Goal: Manage account settings

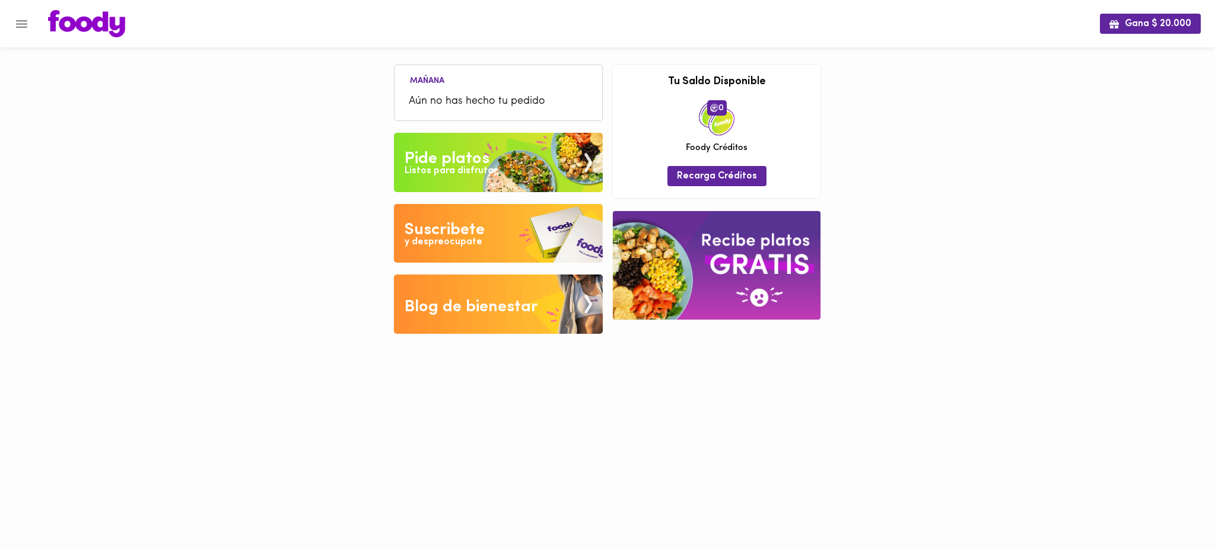
click at [17, 24] on icon "Menu" at bounding box center [21, 24] width 11 height 8
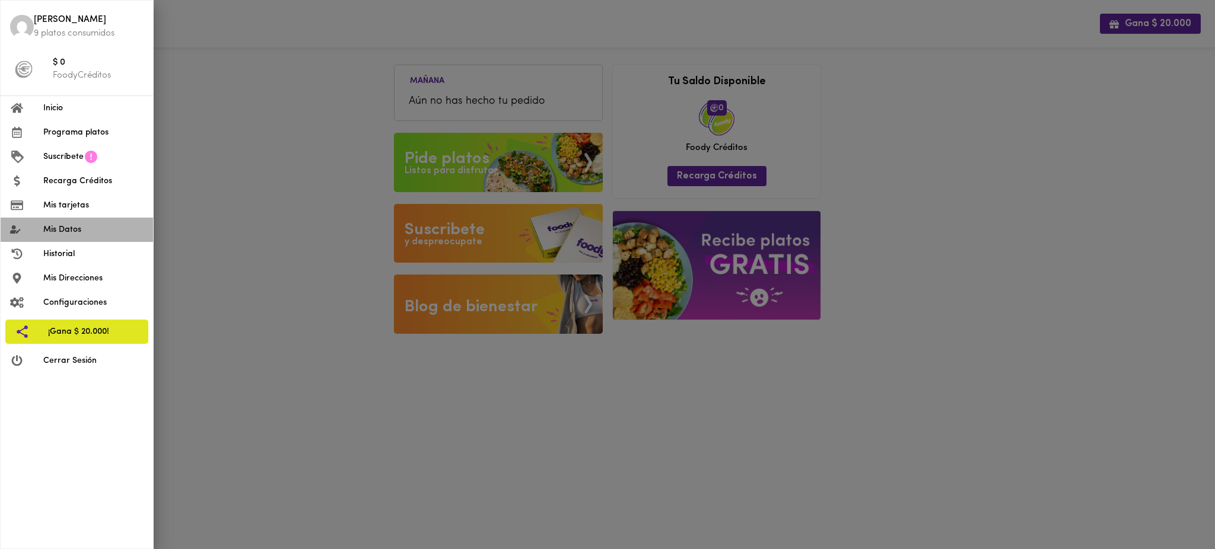
click at [74, 229] on span "Mis Datos" at bounding box center [93, 230] width 100 height 12
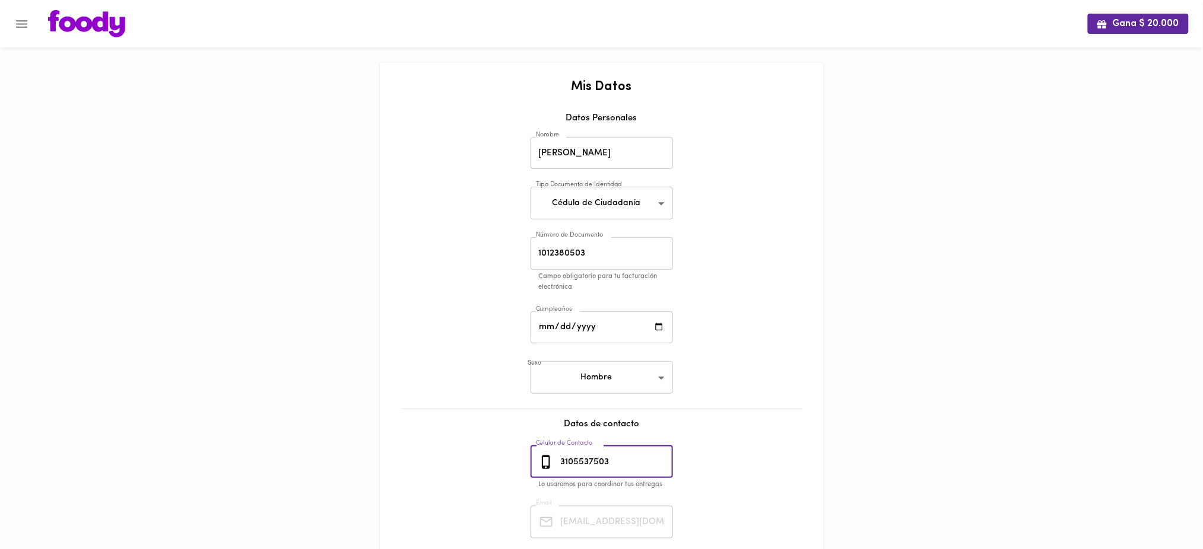
drag, startPoint x: 617, startPoint y: 461, endPoint x: 542, endPoint y: 458, distance: 74.8
click at [542, 458] on div "[PHONE_NUMBER] Celular de Contacto" at bounding box center [601, 462] width 142 height 33
click at [24, 25] on icon "Menu" at bounding box center [21, 24] width 15 height 15
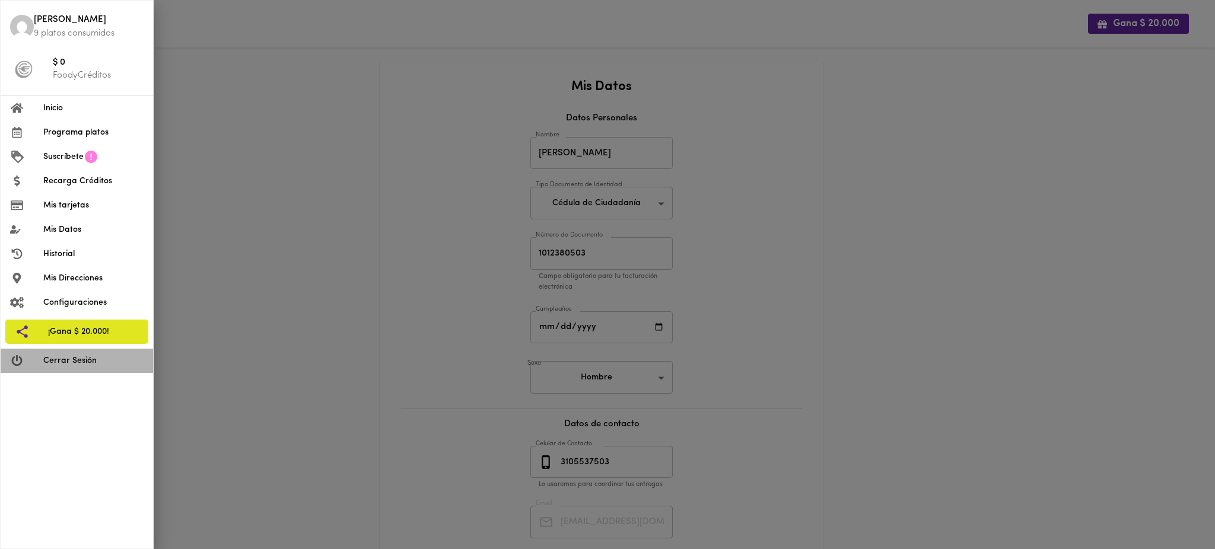
click at [85, 360] on span "Cerrar Sesión" at bounding box center [93, 361] width 100 height 12
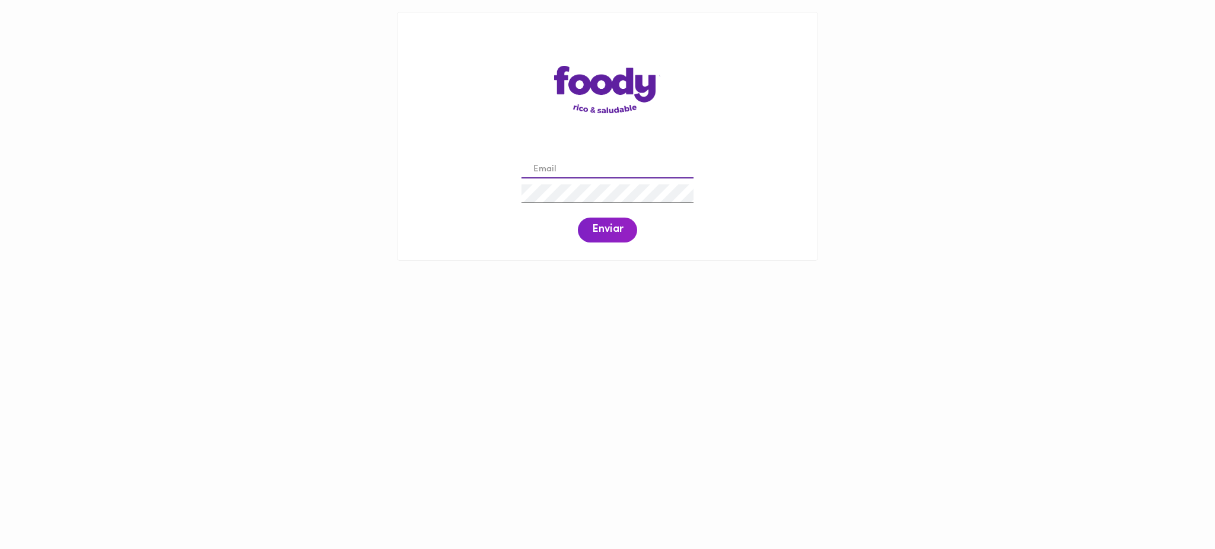
click at [565, 165] on input "email" at bounding box center [608, 170] width 172 height 18
paste input "[EMAIL_ADDRESS][DOMAIN_NAME]"
type input "avizcaya992@gmail.com"
click at [606, 233] on span "Enviar" at bounding box center [607, 230] width 31 height 13
